Goal: Task Accomplishment & Management: Use online tool/utility

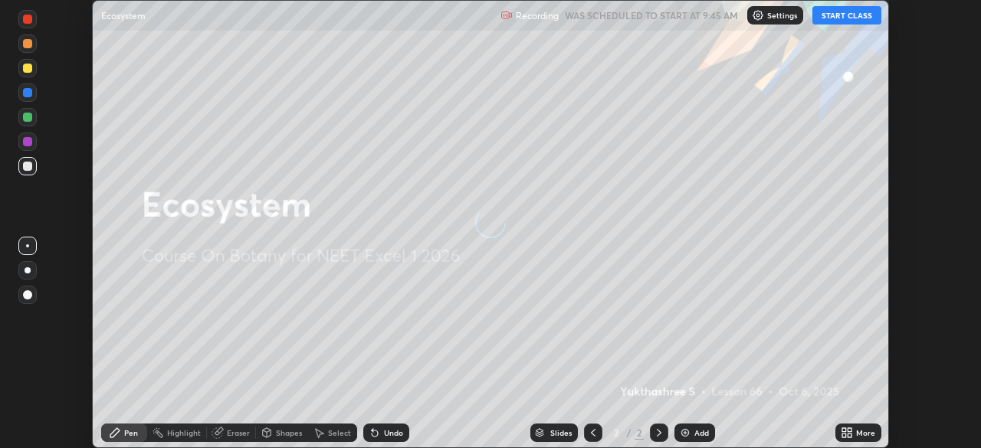
scroll to position [448, 980]
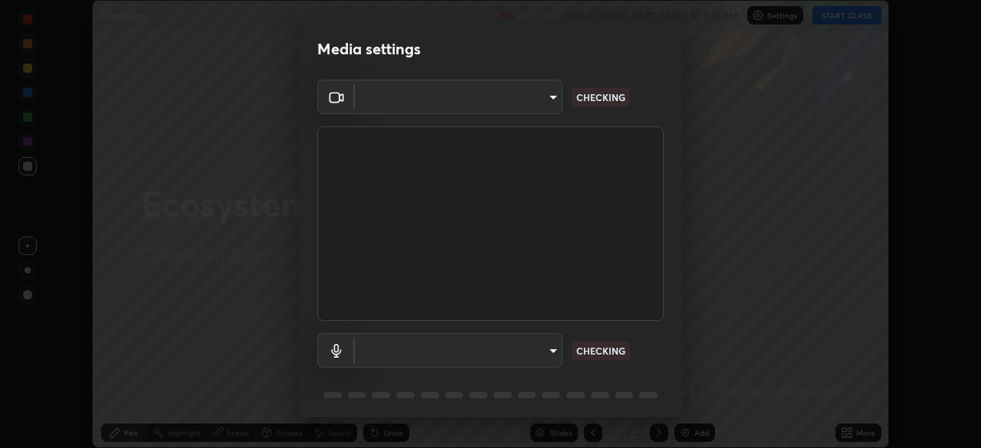
type input "09f294524f3521c037d78ee7cdb71511b6c9344afeed810a356f0d23342d5398"
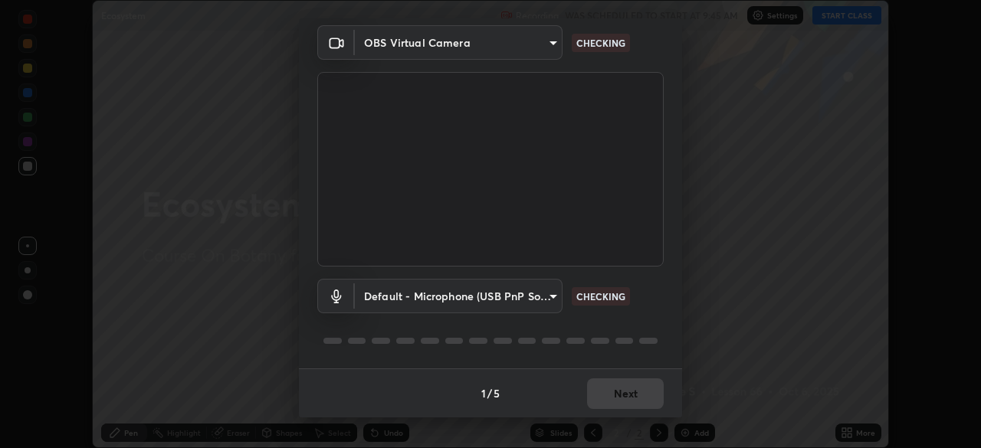
click at [376, 293] on body "Erase all Ecosystem Recording WAS SCHEDULED TO START AT 9:45 AM Settings START …" at bounding box center [490, 224] width 981 height 448
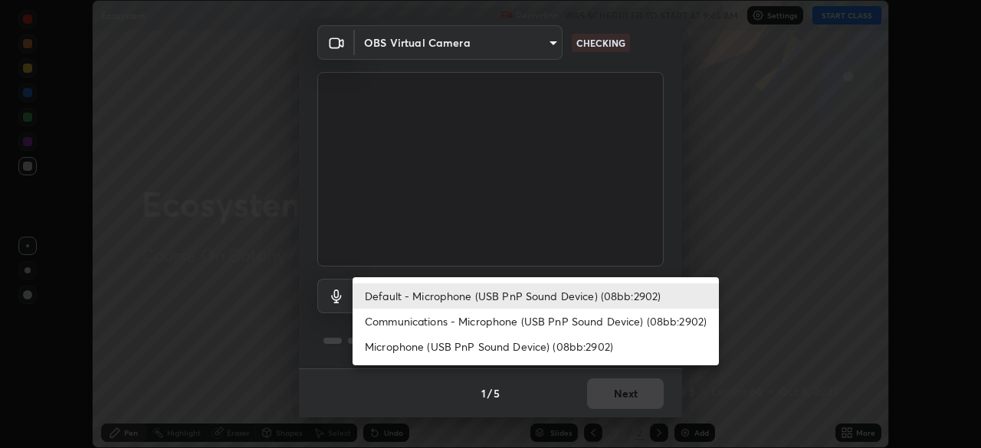
click at [399, 326] on li "Communications - Microphone (USB PnP Sound Device) (08bb:2902)" at bounding box center [536, 321] width 366 height 25
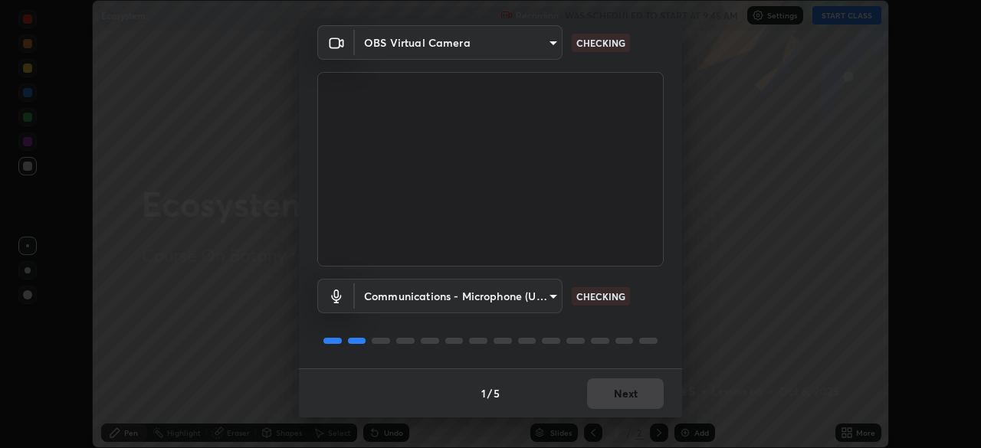
click at [398, 298] on body "Erase all Ecosystem Recording WAS SCHEDULED TO START AT 9:45 AM Settings START …" at bounding box center [490, 224] width 981 height 448
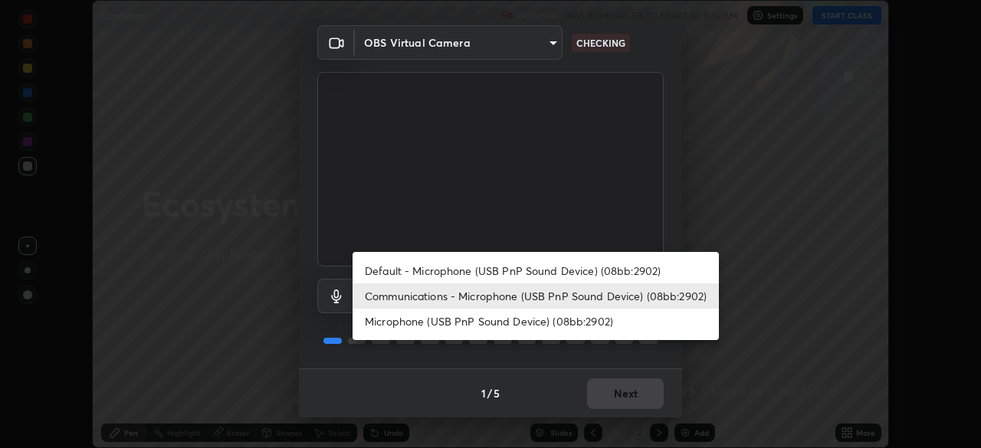
click at [394, 271] on li "Default - Microphone (USB PnP Sound Device) (08bb:2902)" at bounding box center [536, 270] width 366 height 25
type input "default"
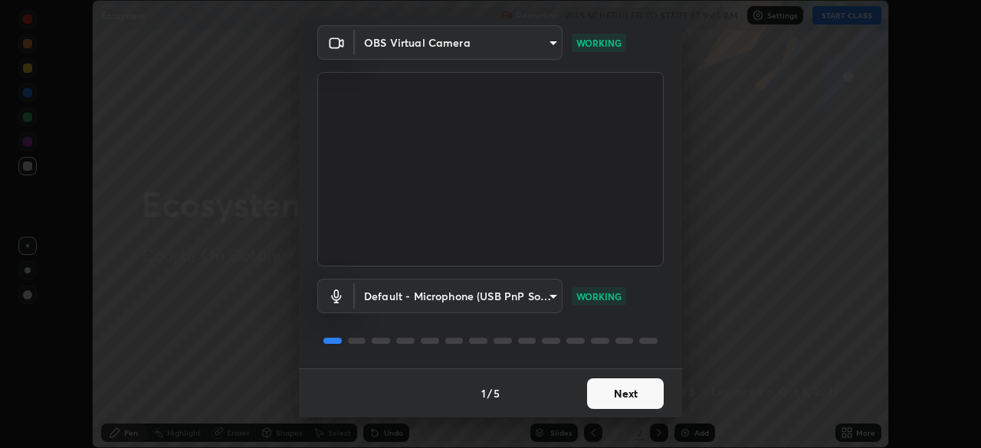
click at [612, 403] on button "Next" at bounding box center [625, 394] width 77 height 31
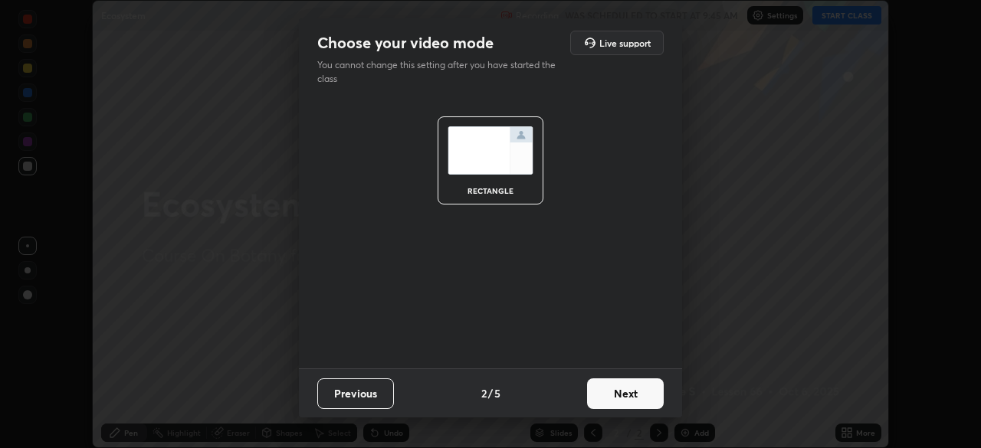
scroll to position [0, 0]
click at [622, 398] on button "Next" at bounding box center [625, 394] width 77 height 31
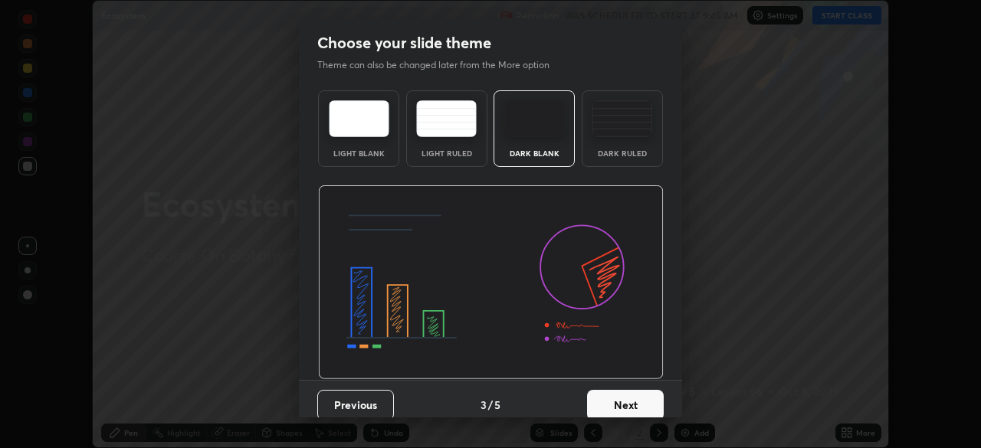
click at [628, 393] on button "Next" at bounding box center [625, 405] width 77 height 31
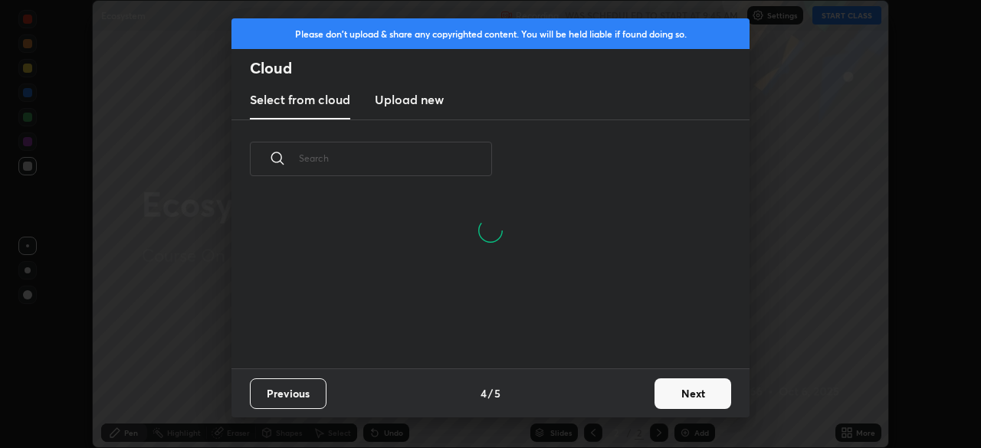
click at [677, 393] on button "Next" at bounding box center [693, 394] width 77 height 31
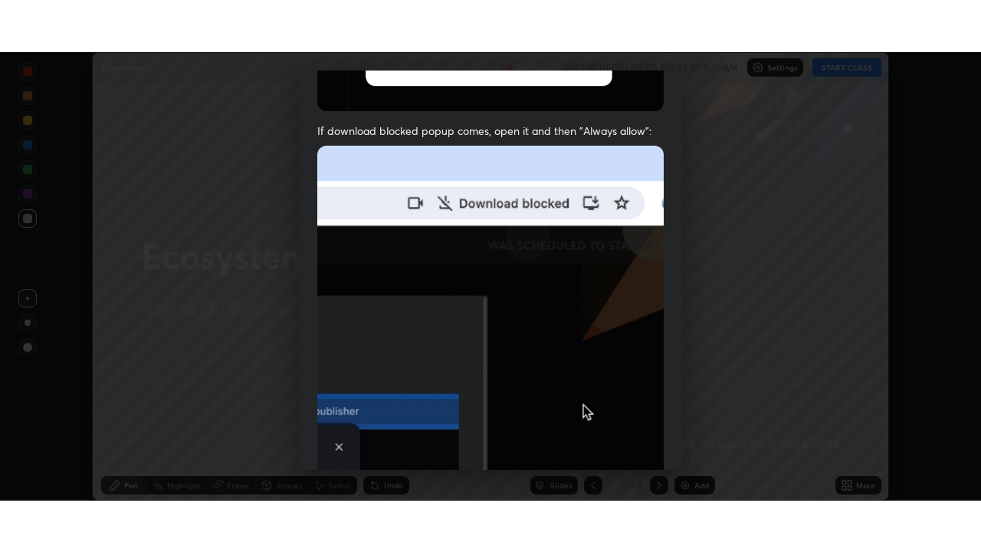
scroll to position [367, 0]
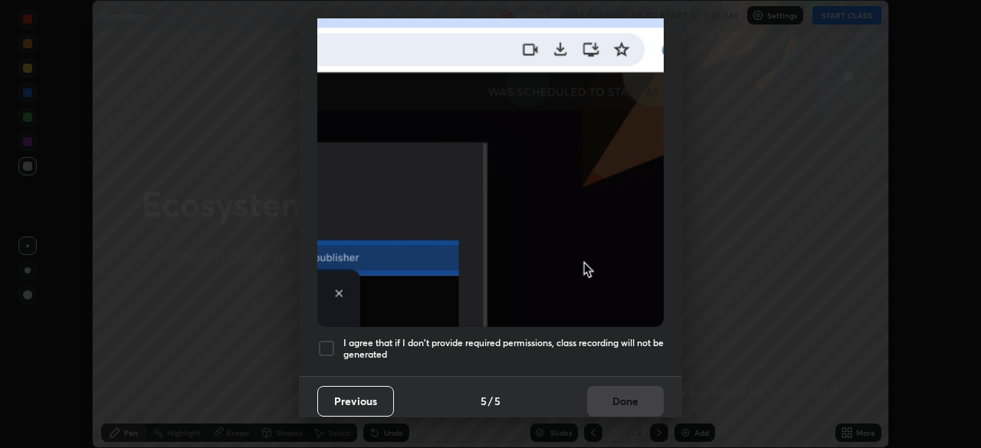
click at [330, 345] on div at bounding box center [326, 349] width 18 height 18
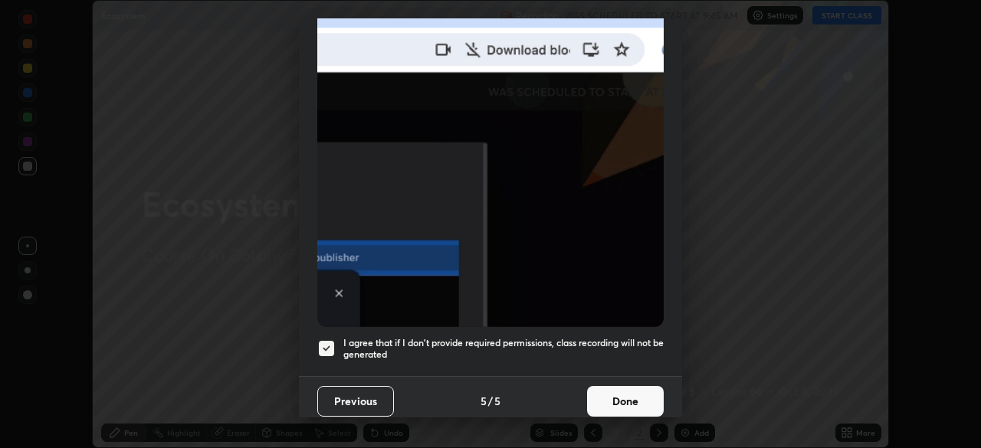
click at [607, 390] on button "Done" at bounding box center [625, 401] width 77 height 31
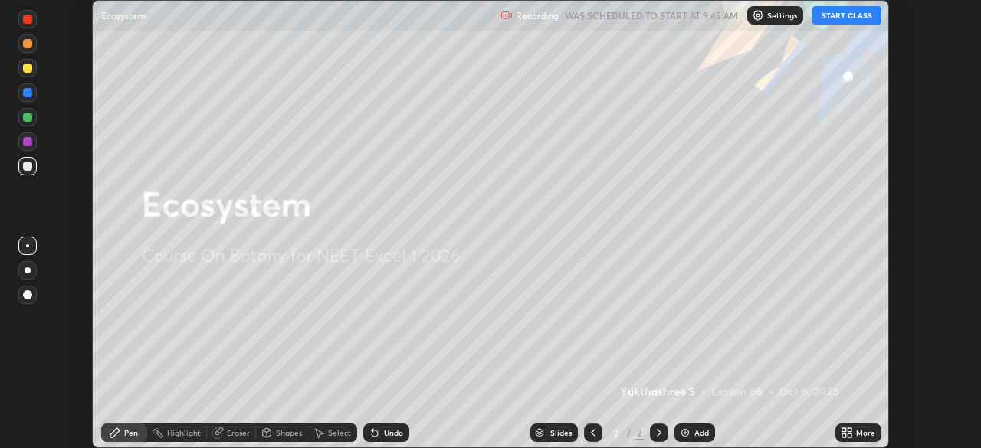
click at [833, 18] on button "START CLASS" at bounding box center [846, 15] width 69 height 18
click at [858, 433] on div "More" at bounding box center [865, 433] width 19 height 8
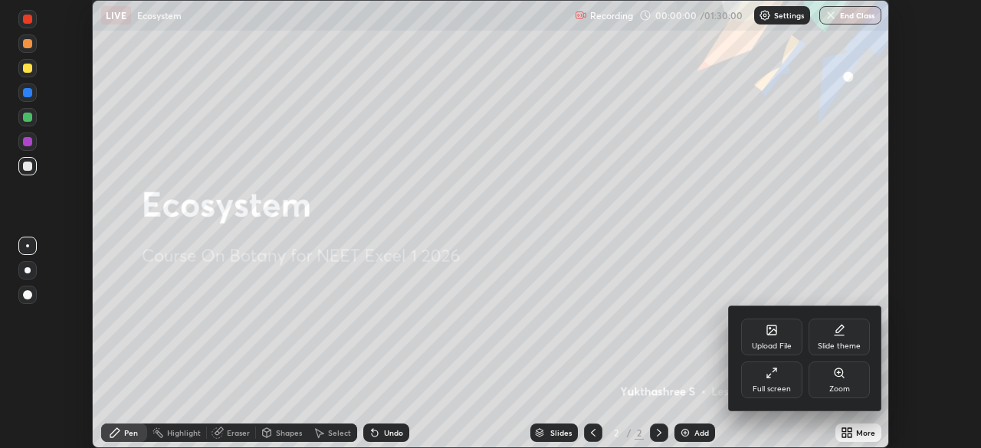
click at [772, 385] on div "Full screen" at bounding box center [772, 389] width 38 height 8
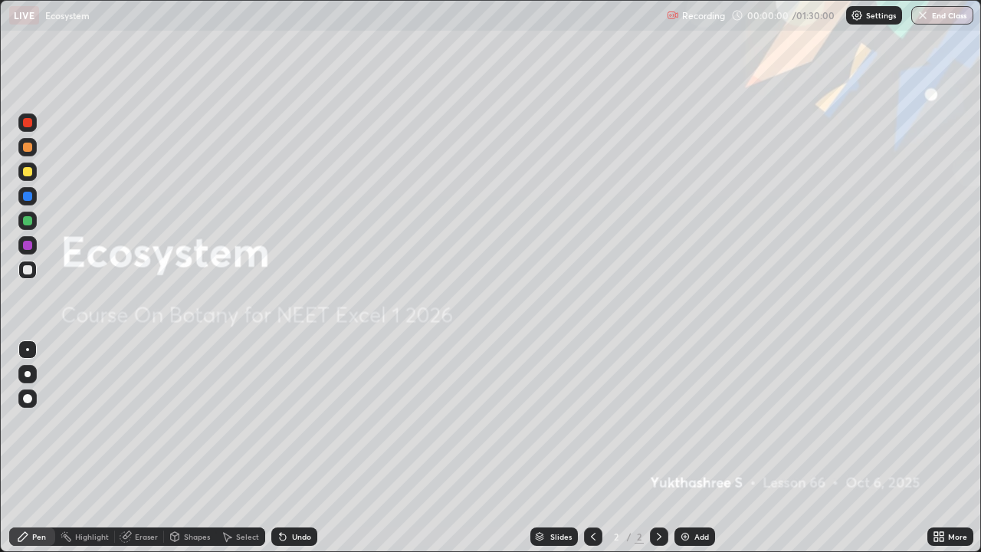
scroll to position [552, 981]
click at [951, 448] on div "More" at bounding box center [957, 537] width 19 height 8
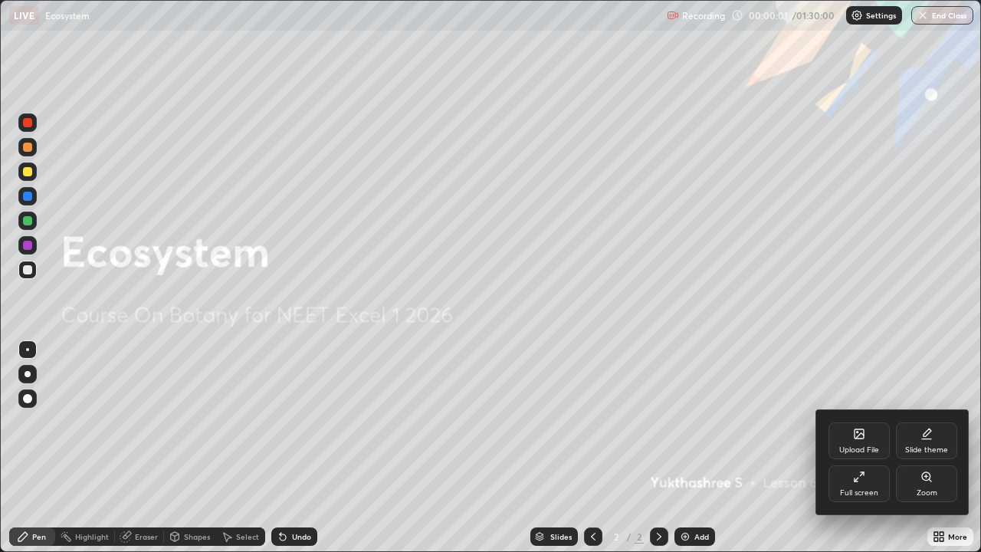
click at [929, 443] on div "Slide theme" at bounding box center [926, 440] width 61 height 37
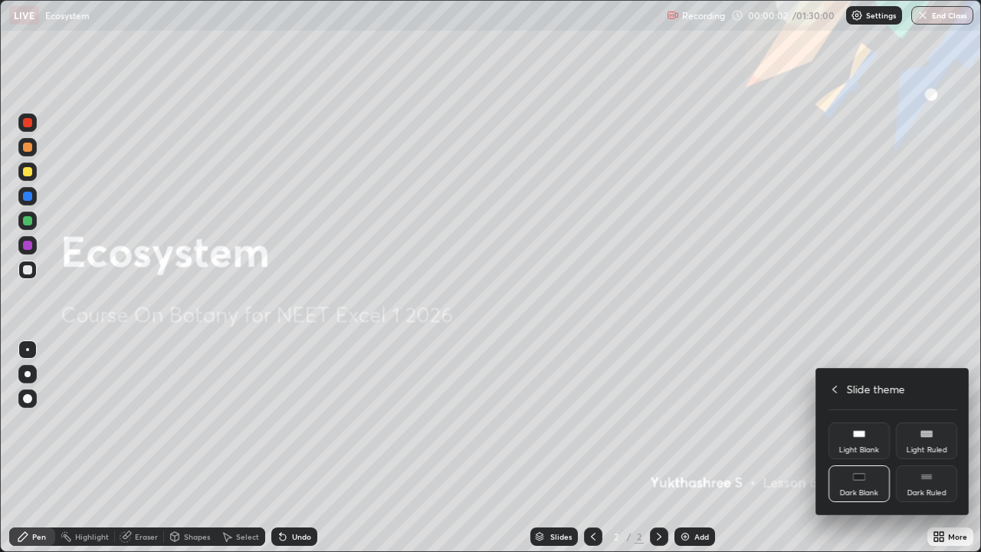
click at [933, 448] on div "Dark Ruled" at bounding box center [926, 483] width 61 height 37
click at [786, 448] on div at bounding box center [490, 276] width 981 height 552
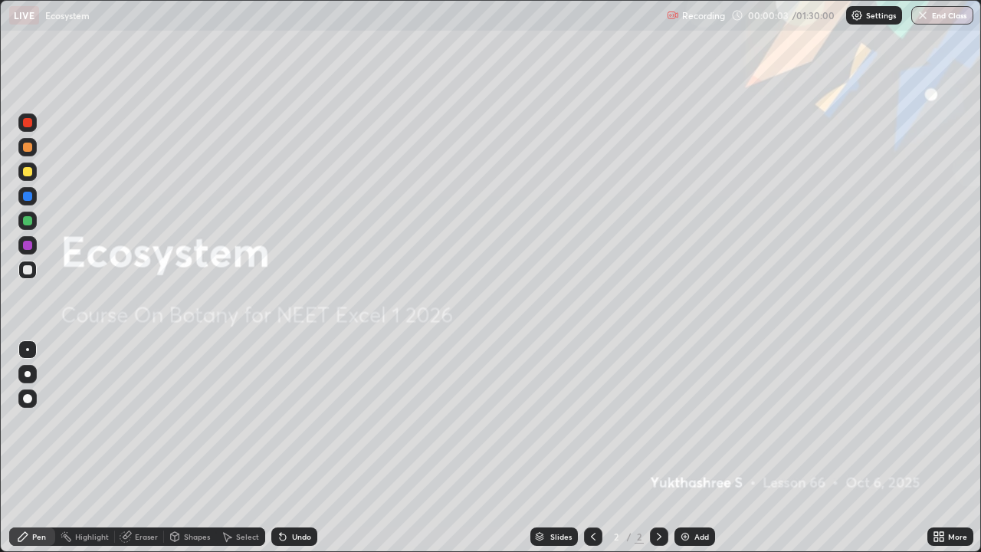
click at [695, 448] on div "Add" at bounding box center [701, 537] width 15 height 8
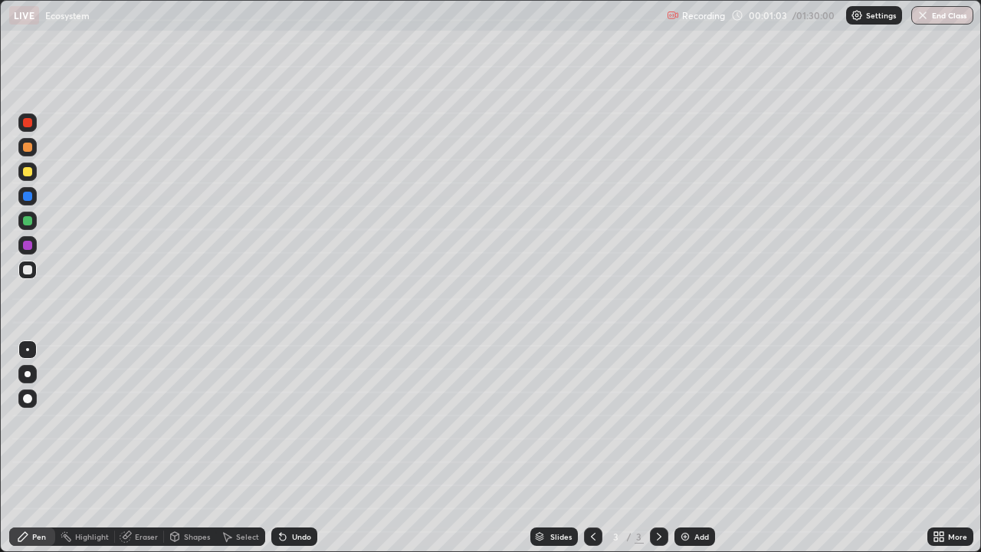
click at [30, 172] on div at bounding box center [27, 171] width 9 height 9
click at [28, 271] on div at bounding box center [27, 269] width 9 height 9
click at [26, 172] on div at bounding box center [27, 171] width 9 height 9
click at [35, 149] on div at bounding box center [27, 147] width 18 height 18
click at [26, 225] on div at bounding box center [27, 220] width 9 height 9
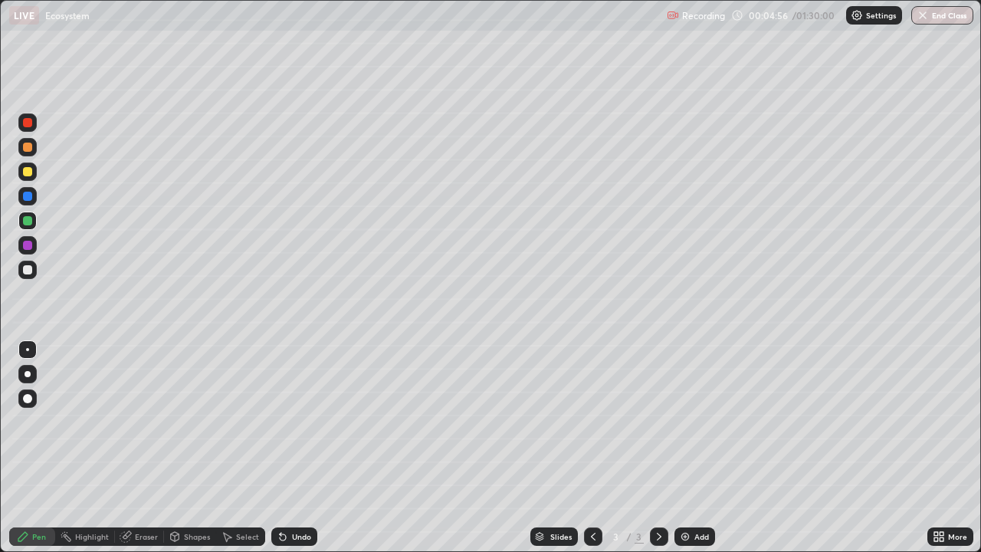
click at [27, 273] on div at bounding box center [27, 269] width 9 height 9
click at [188, 448] on div "Shapes" at bounding box center [190, 536] width 52 height 18
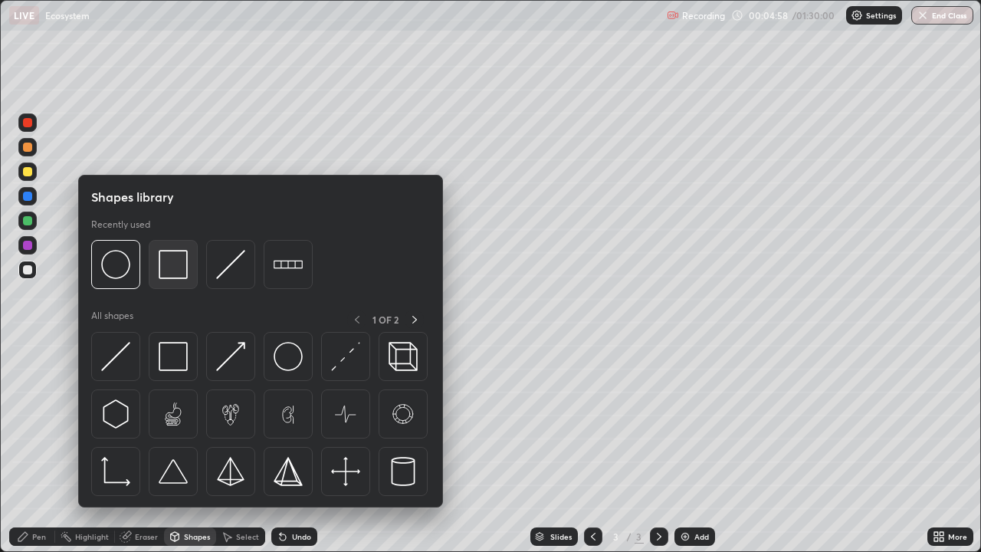
click at [172, 264] on img at bounding box center [173, 264] width 29 height 29
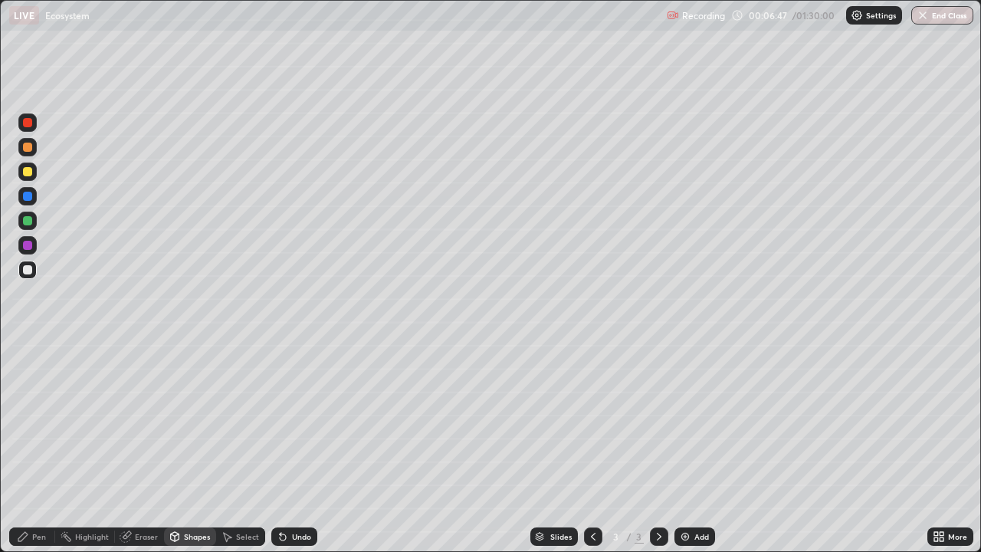
click at [33, 448] on div "Pen" at bounding box center [39, 537] width 14 height 8
click at [28, 221] on div at bounding box center [27, 220] width 9 height 9
click at [28, 268] on div at bounding box center [27, 269] width 9 height 9
click at [181, 448] on div "Shapes" at bounding box center [190, 536] width 52 height 18
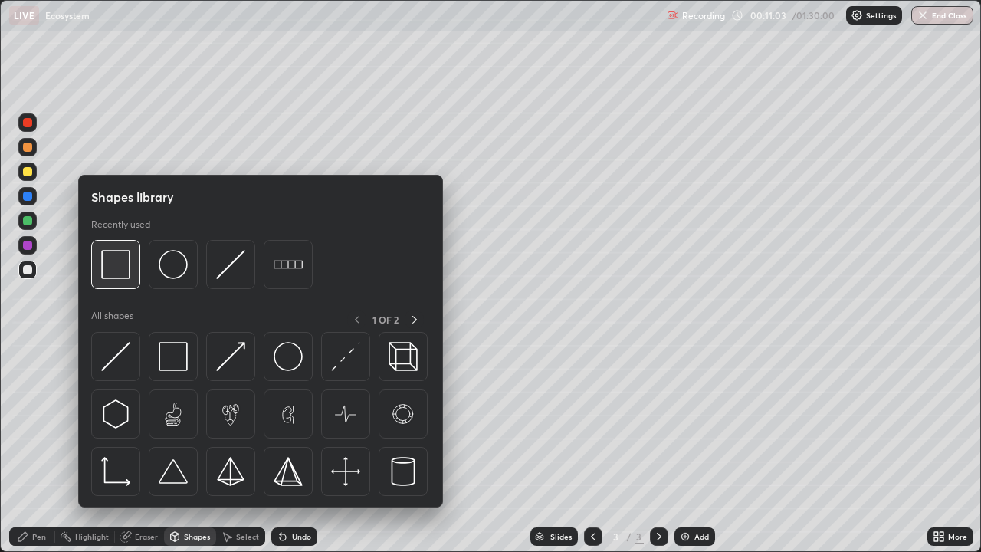
click at [115, 272] on img at bounding box center [115, 264] width 29 height 29
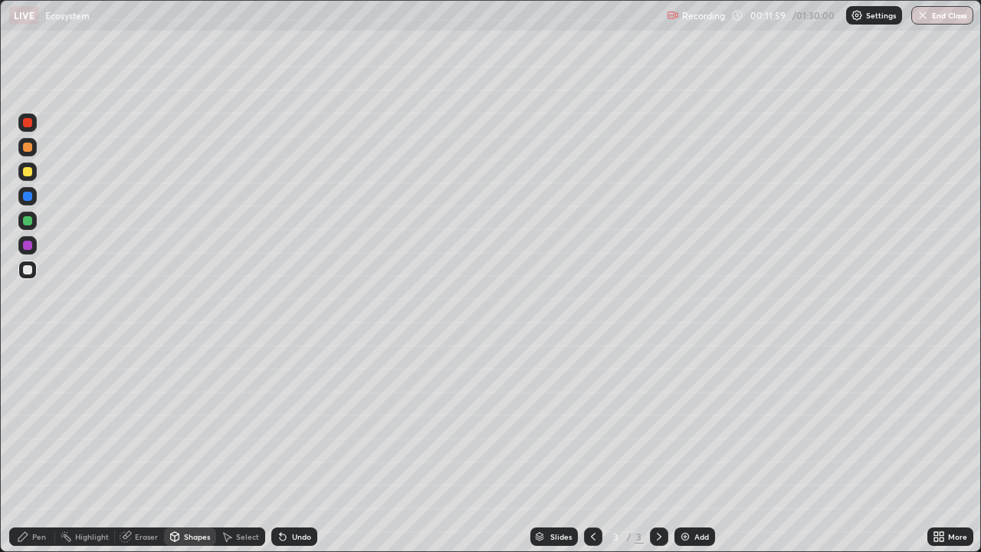
click at [286, 448] on icon at bounding box center [283, 536] width 12 height 12
click at [690, 448] on div "Add" at bounding box center [694, 536] width 41 height 18
click at [26, 269] on div at bounding box center [27, 269] width 9 height 9
click at [297, 448] on div "Undo" at bounding box center [301, 537] width 19 height 8
click at [306, 448] on div "Undo" at bounding box center [294, 536] width 46 height 18
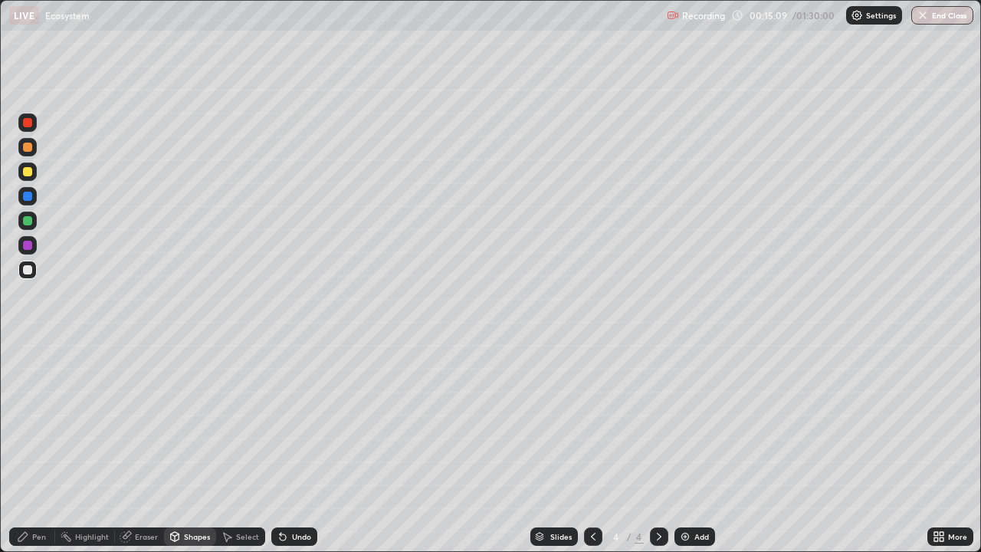
click at [34, 448] on div "Pen" at bounding box center [32, 536] width 46 height 18
click at [180, 448] on div "Shapes" at bounding box center [190, 536] width 52 height 18
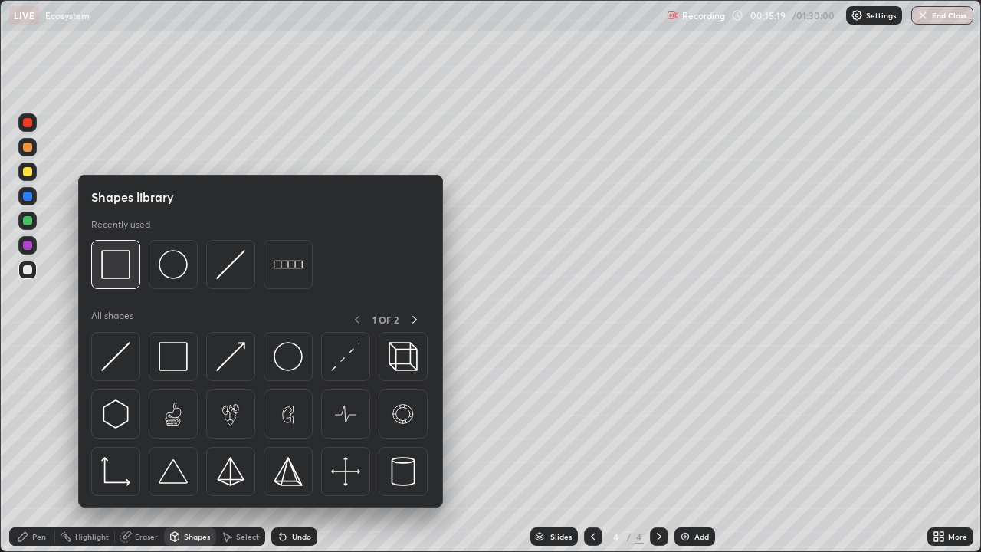
click at [121, 274] on img at bounding box center [115, 264] width 29 height 29
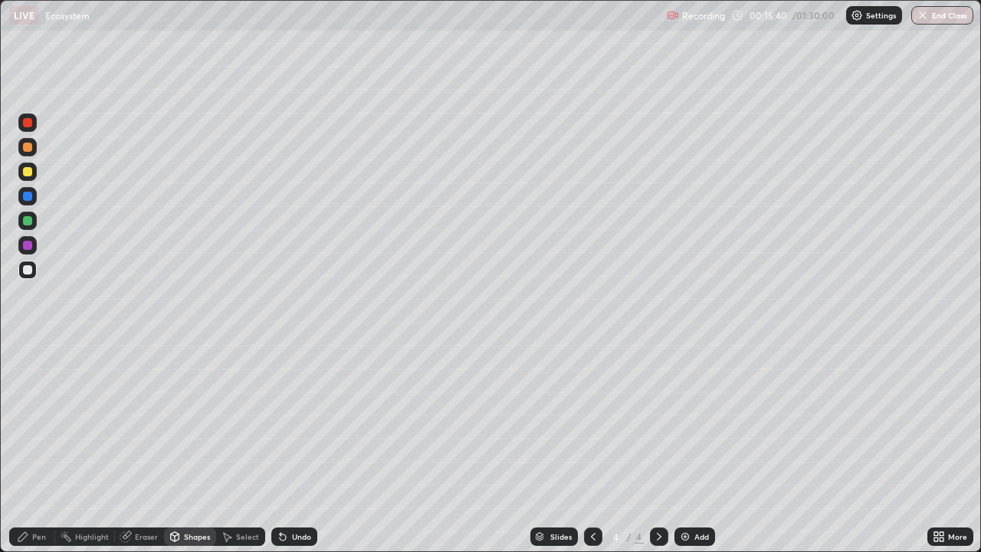
click at [21, 448] on icon at bounding box center [22, 536] width 9 height 9
click at [28, 226] on div at bounding box center [27, 221] width 18 height 18
click at [297, 448] on div "Undo" at bounding box center [294, 536] width 46 height 18
click at [300, 448] on div "Undo" at bounding box center [301, 537] width 19 height 8
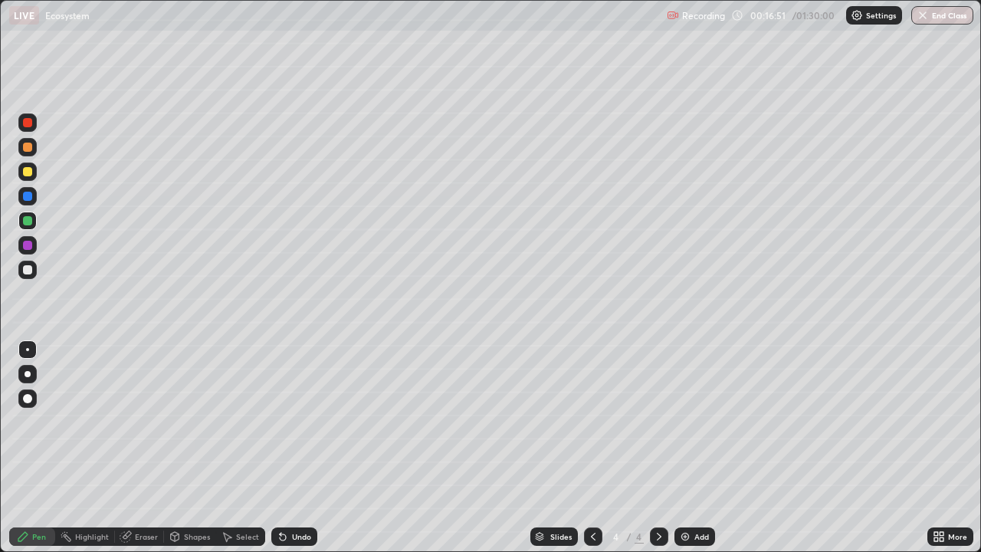
click at [292, 448] on div "Undo" at bounding box center [301, 537] width 19 height 8
click at [28, 270] on div at bounding box center [27, 269] width 9 height 9
click at [700, 448] on div "Add" at bounding box center [701, 537] width 15 height 8
click at [25, 272] on div at bounding box center [27, 269] width 9 height 9
click at [28, 175] on div at bounding box center [27, 171] width 9 height 9
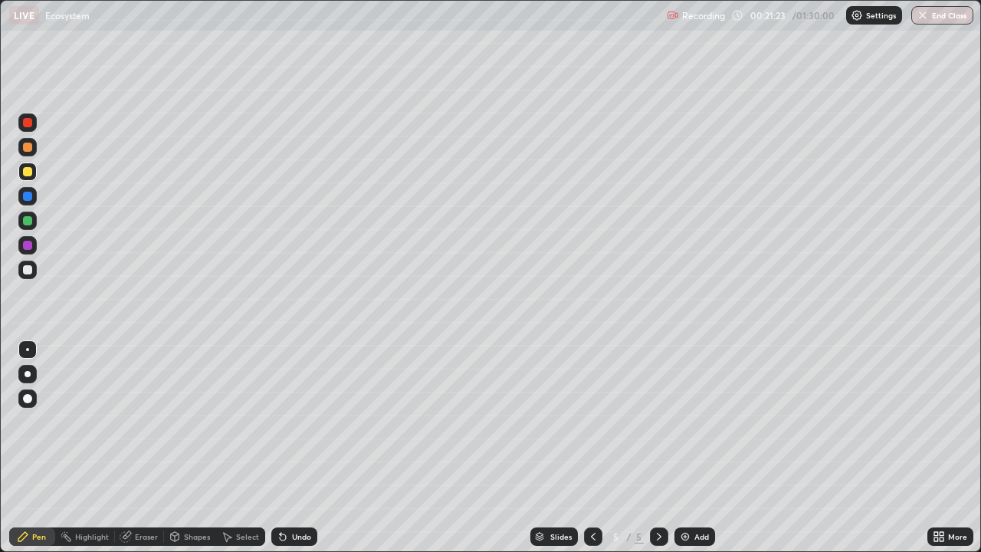
click at [589, 448] on div at bounding box center [593, 536] width 18 height 31
click at [590, 448] on icon at bounding box center [593, 536] width 12 height 12
click at [659, 448] on div at bounding box center [659, 536] width 18 height 18
click at [655, 448] on icon at bounding box center [659, 536] width 12 height 12
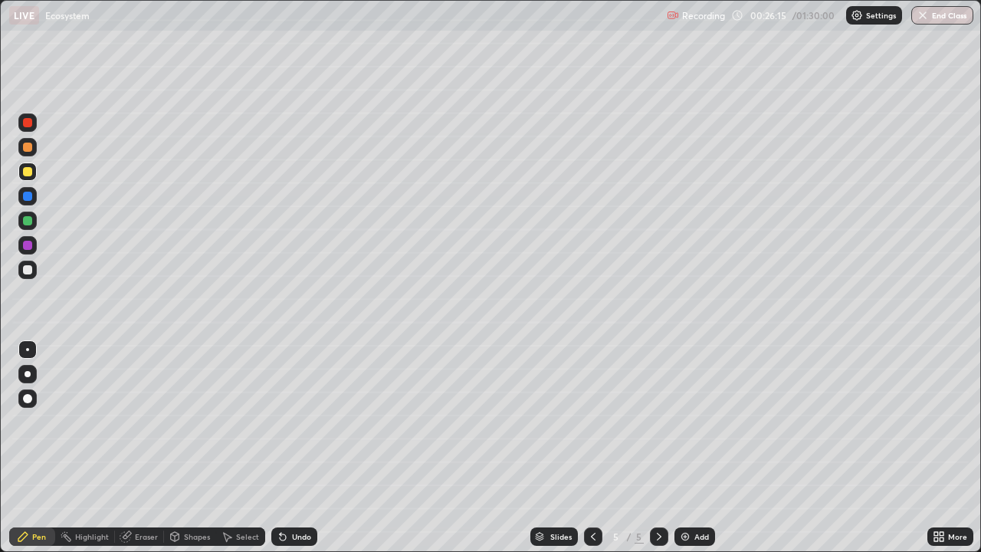
click at [26, 227] on div at bounding box center [27, 221] width 18 height 18
click at [299, 448] on div "Undo" at bounding box center [301, 537] width 19 height 8
click at [697, 448] on div "Add" at bounding box center [701, 537] width 15 height 8
click at [28, 272] on div at bounding box center [27, 269] width 9 height 9
click at [28, 149] on div at bounding box center [27, 147] width 9 height 9
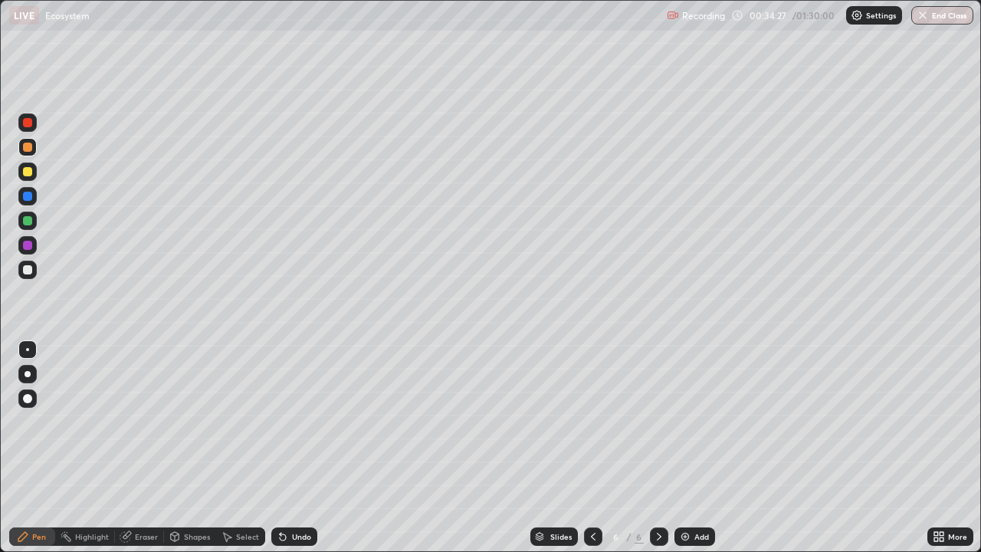
click at [27, 222] on div at bounding box center [27, 220] width 9 height 9
click at [28, 268] on div at bounding box center [27, 269] width 9 height 9
click at [28, 244] on div at bounding box center [27, 245] width 9 height 9
click at [697, 448] on div "Add" at bounding box center [701, 537] width 15 height 8
click at [27, 275] on div at bounding box center [27, 270] width 18 height 18
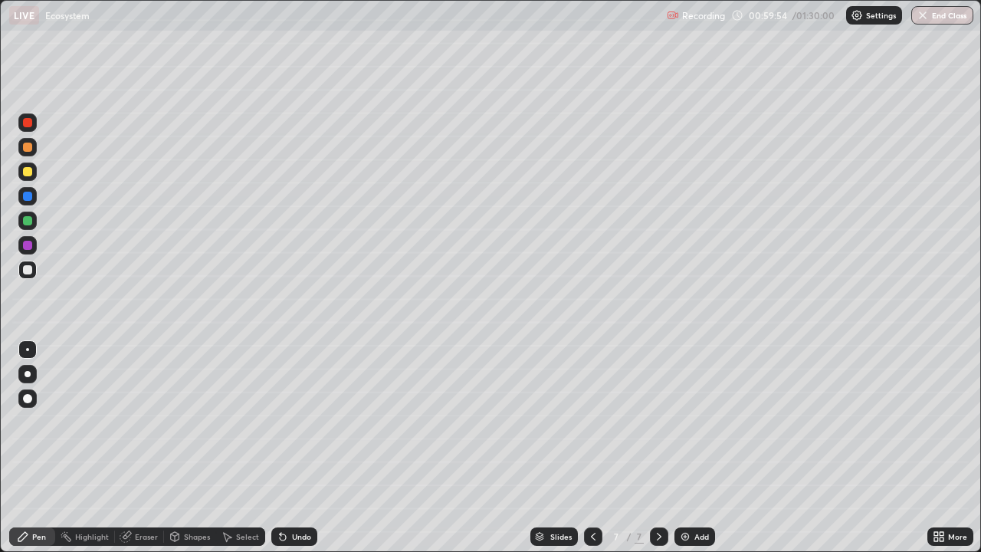
click at [21, 154] on div at bounding box center [27, 147] width 18 height 18
click at [34, 269] on div at bounding box center [27, 270] width 18 height 18
click at [29, 173] on div at bounding box center [27, 171] width 9 height 9
click at [31, 220] on div at bounding box center [27, 220] width 9 height 9
click at [286, 448] on icon at bounding box center [283, 536] width 12 height 12
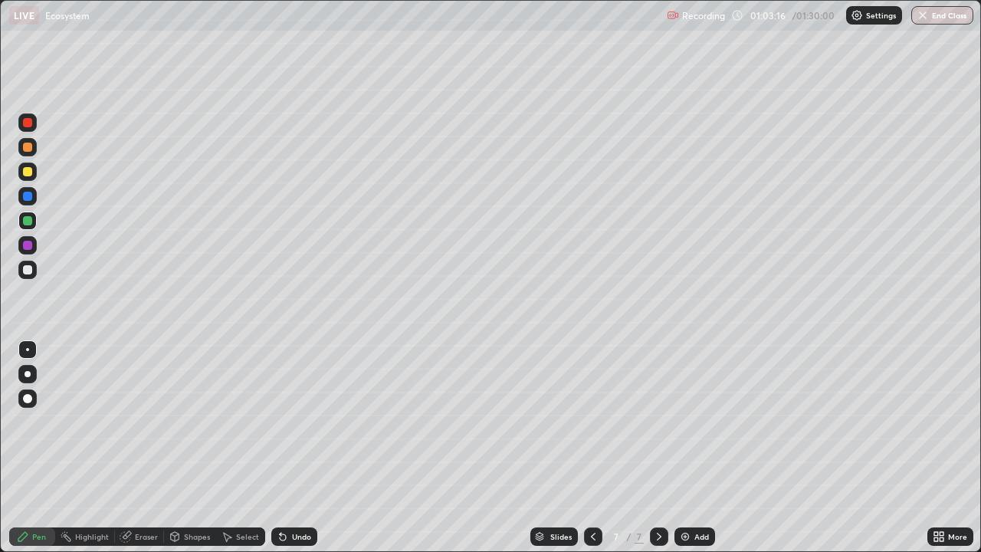
click at [25, 179] on div at bounding box center [27, 171] width 18 height 18
click at [937, 18] on button "End Class" at bounding box center [942, 15] width 62 height 18
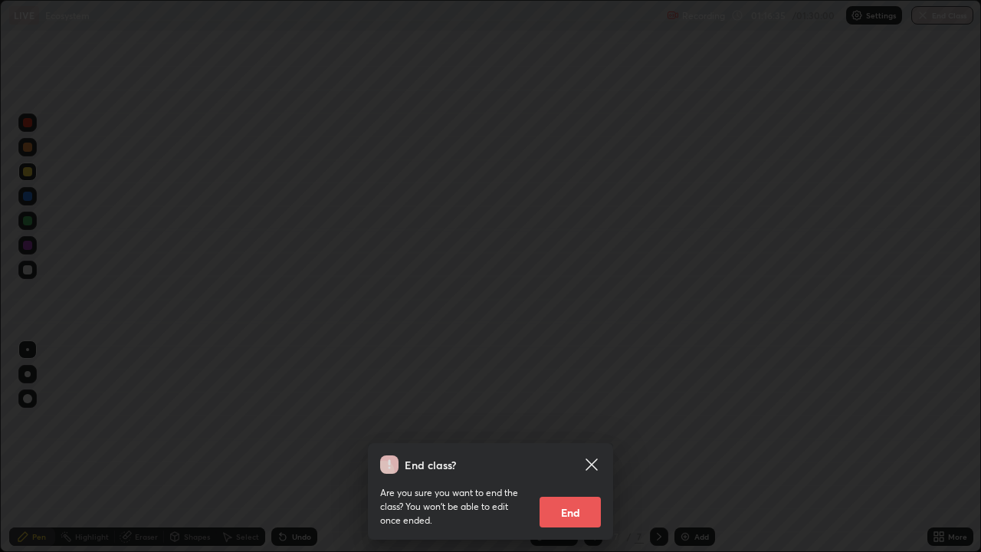
click at [587, 448] on button "End" at bounding box center [570, 512] width 61 height 31
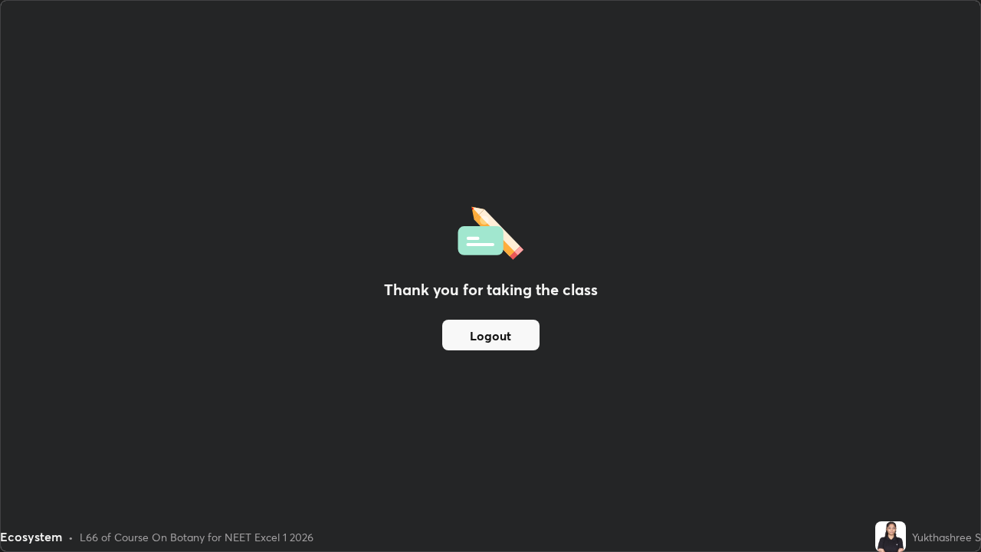
click at [528, 342] on button "Logout" at bounding box center [490, 335] width 97 height 31
